Goal: Information Seeking & Learning: Learn about a topic

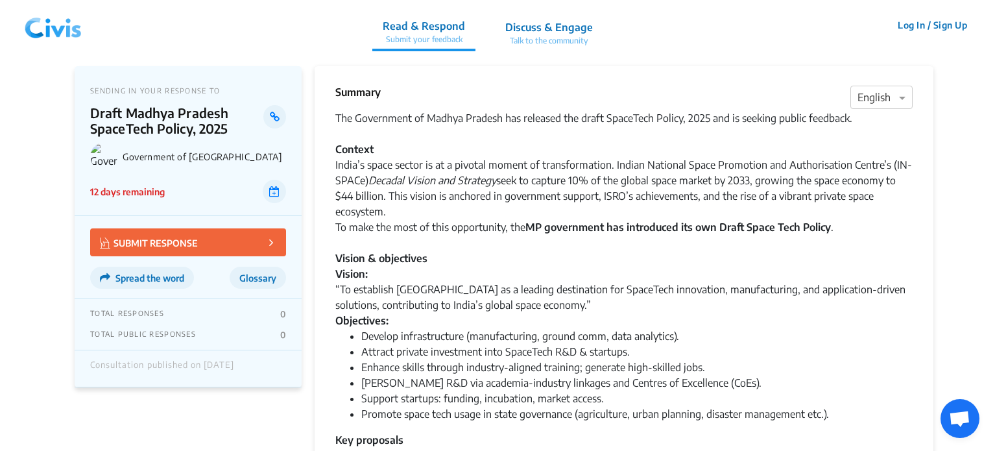
scroll to position [197, 0]
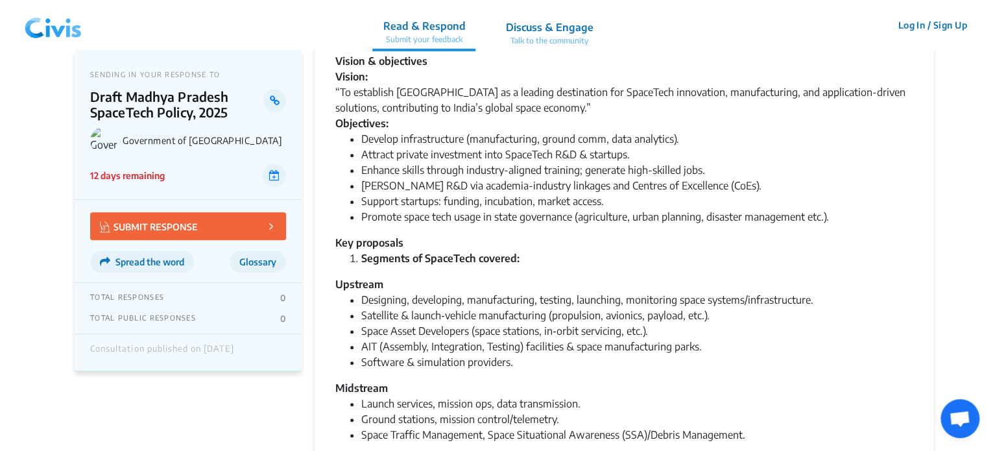
drag, startPoint x: 0, startPoint y: 0, endPoint x: 43, endPoint y: 33, distance: 54.1
click at [43, 33] on img at bounding box center [52, 25] width 67 height 39
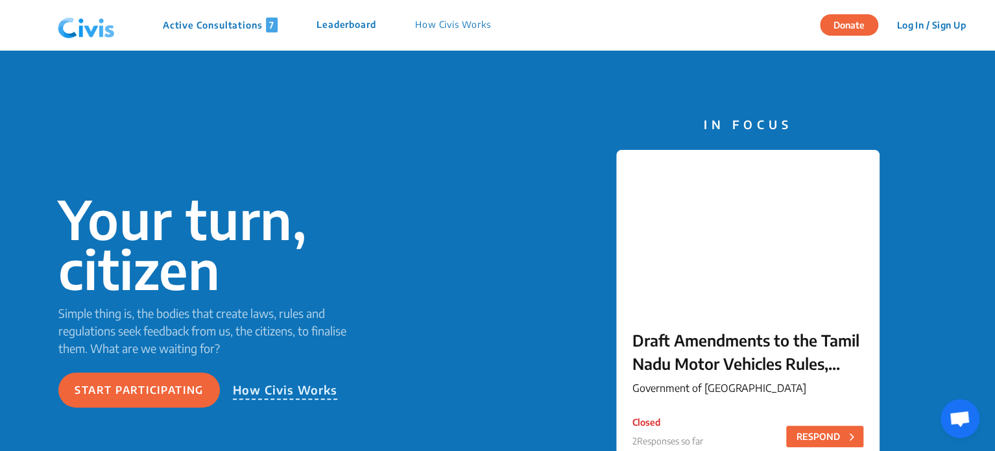
click at [227, 23] on p "Active Consultations 7" at bounding box center [220, 25] width 115 height 15
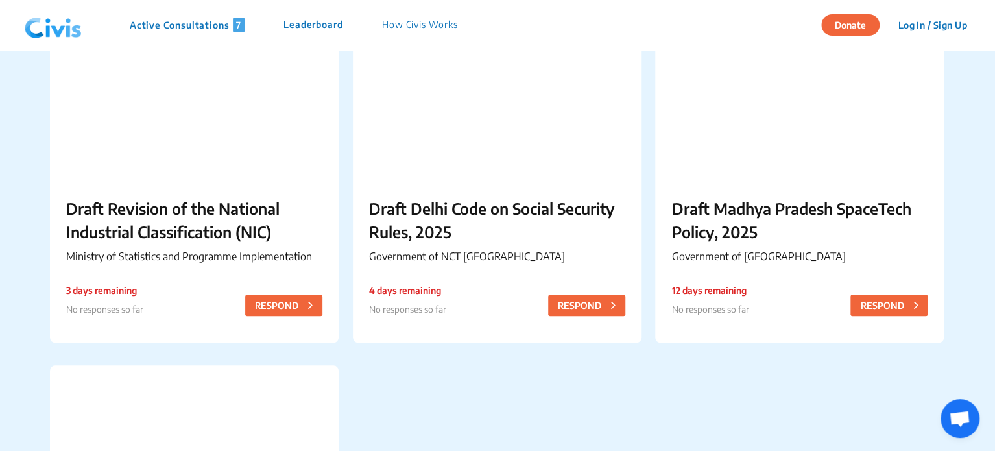
scroll to position [497, 0]
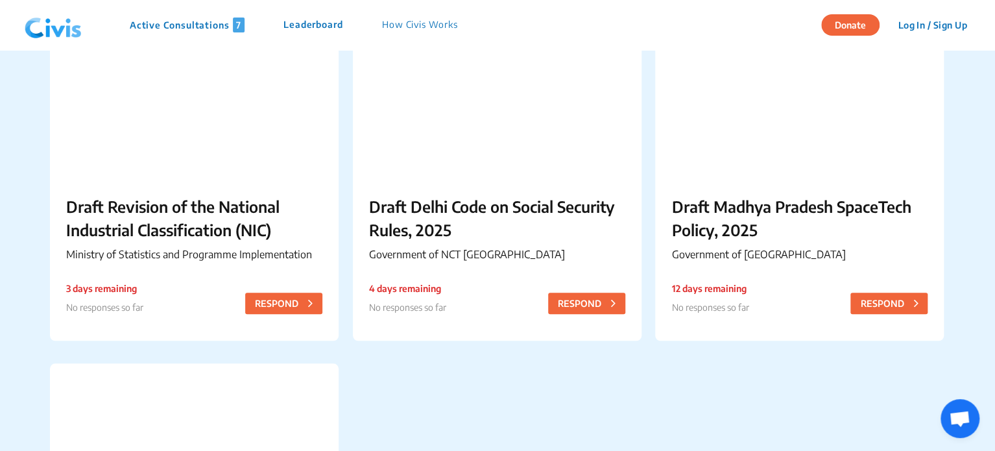
click at [440, 234] on p "Draft Delhi Code on Social Security Rules, 2025" at bounding box center [497, 218] width 256 height 47
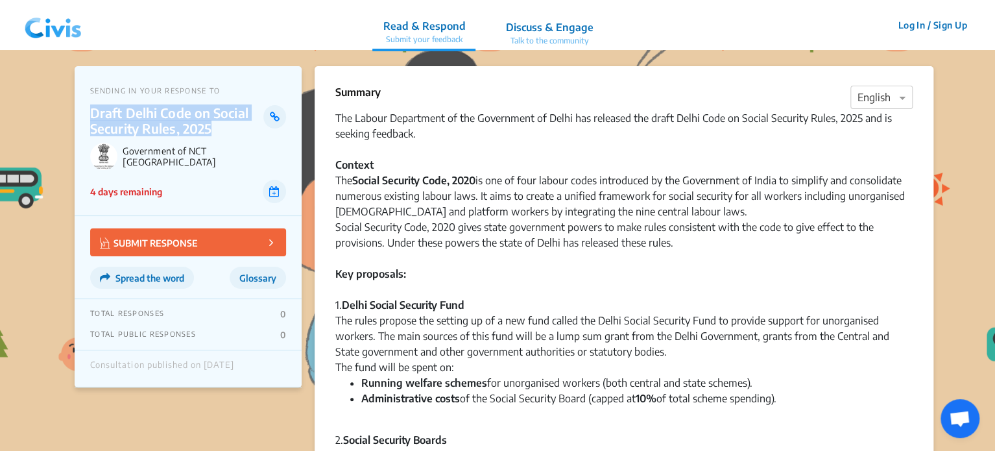
drag, startPoint x: 90, startPoint y: 113, endPoint x: 231, endPoint y: 134, distance: 142.3
click at [231, 134] on p "Draft Delhi Code on Social Security Rules, 2025" at bounding box center [176, 120] width 173 height 31
copy p "Draft Delhi Code on Social Security Rules, 2025"
click at [136, 128] on p "Draft Delhi Code on Social Security Rules, 2025" at bounding box center [176, 120] width 173 height 31
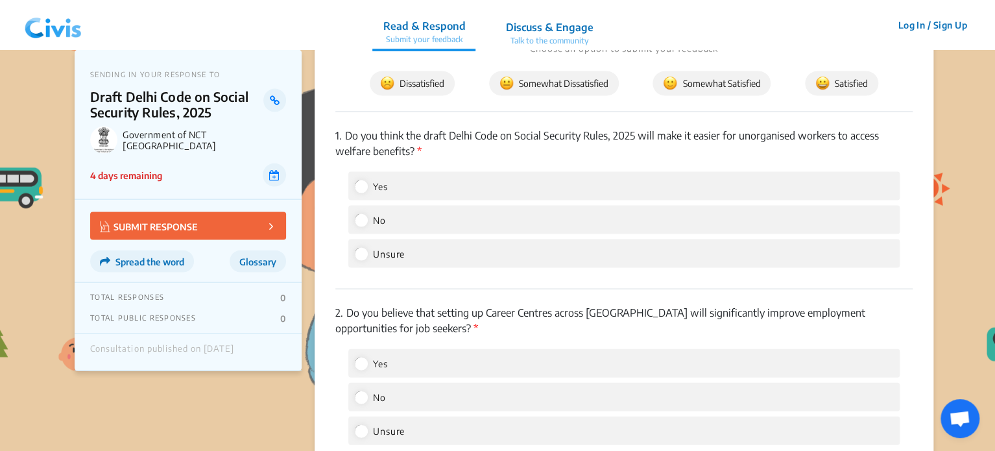
scroll to position [1000, 0]
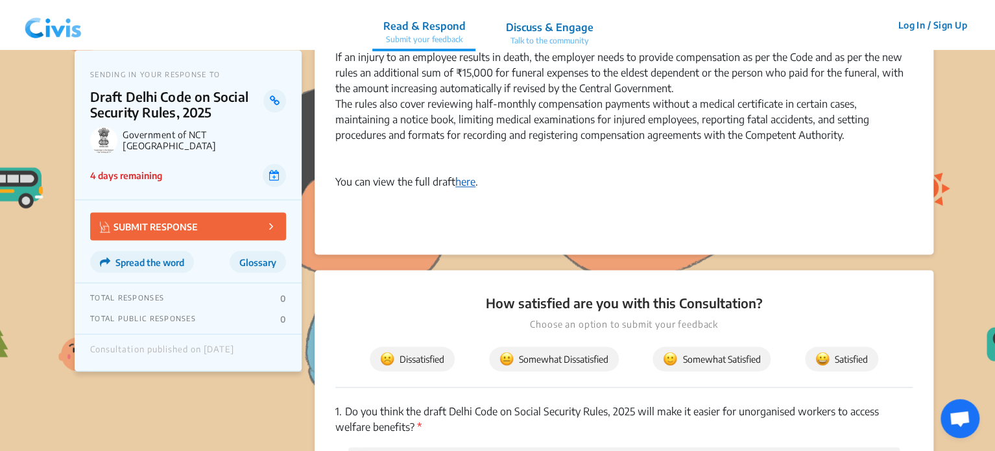
click at [467, 188] on link "here" at bounding box center [465, 181] width 20 height 13
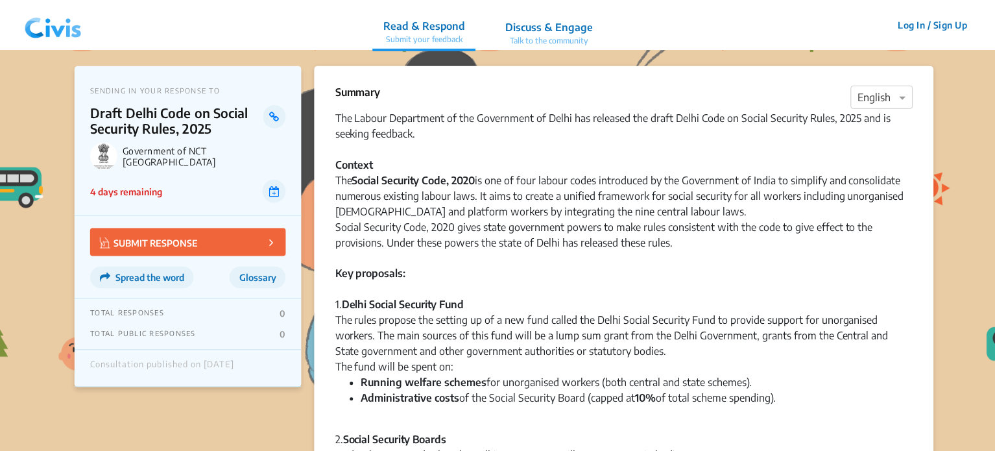
scroll to position [1000, 0]
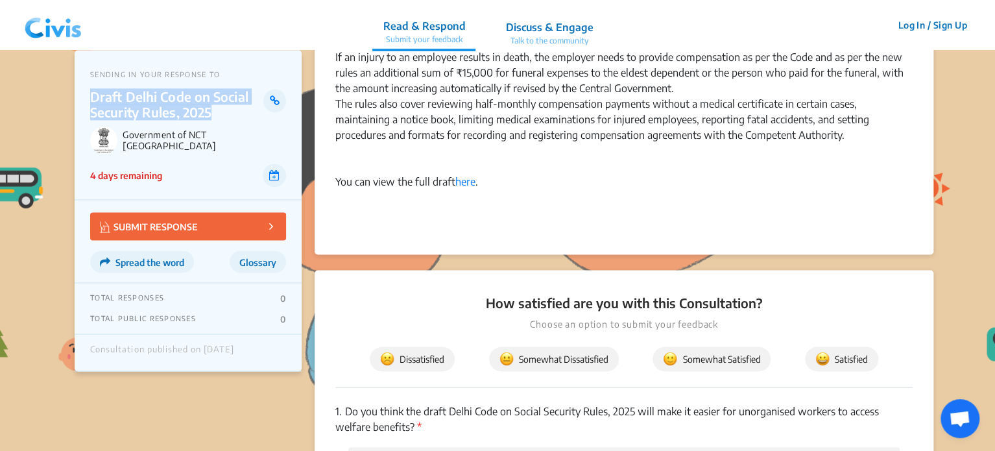
drag, startPoint x: 91, startPoint y: 93, endPoint x: 219, endPoint y: 109, distance: 129.5
click at [219, 109] on p "Draft Delhi Code on Social Security Rules, 2025" at bounding box center [176, 104] width 173 height 31
copy p "Draft Delhi Code on Social Security Rules, 2025"
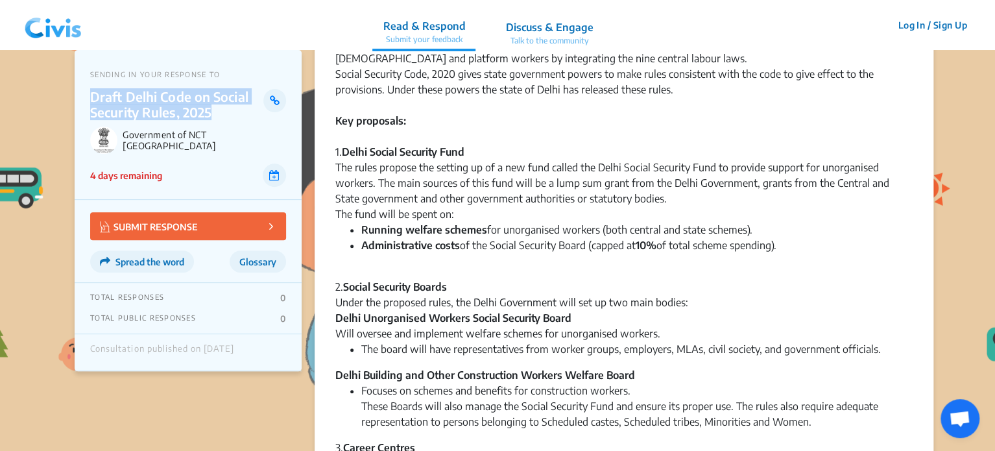
scroll to position [154, 0]
